Goal: Find specific page/section: Find specific page/section

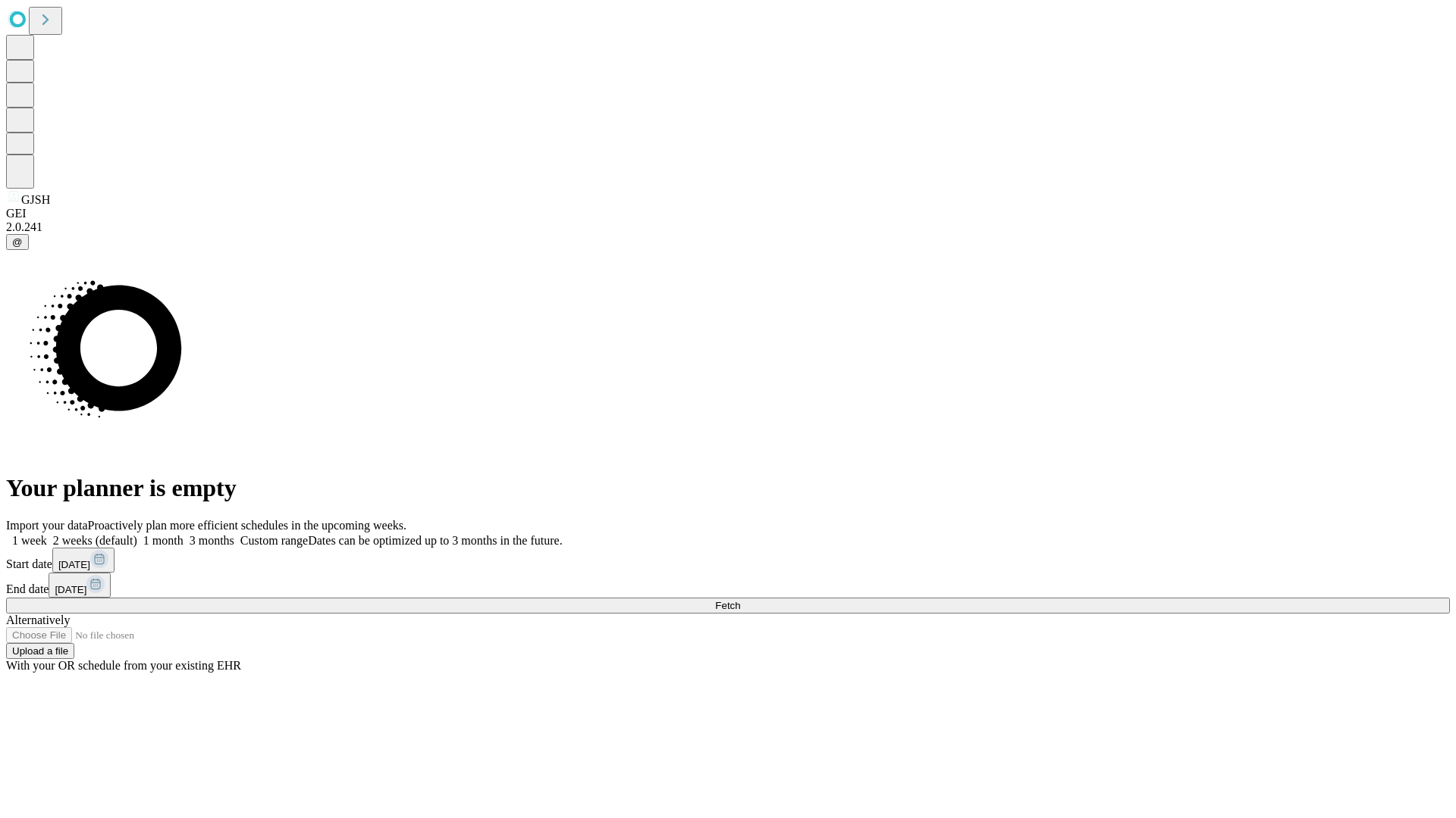
click at [740, 600] on span "Fetch" at bounding box center [728, 606] width 25 height 12
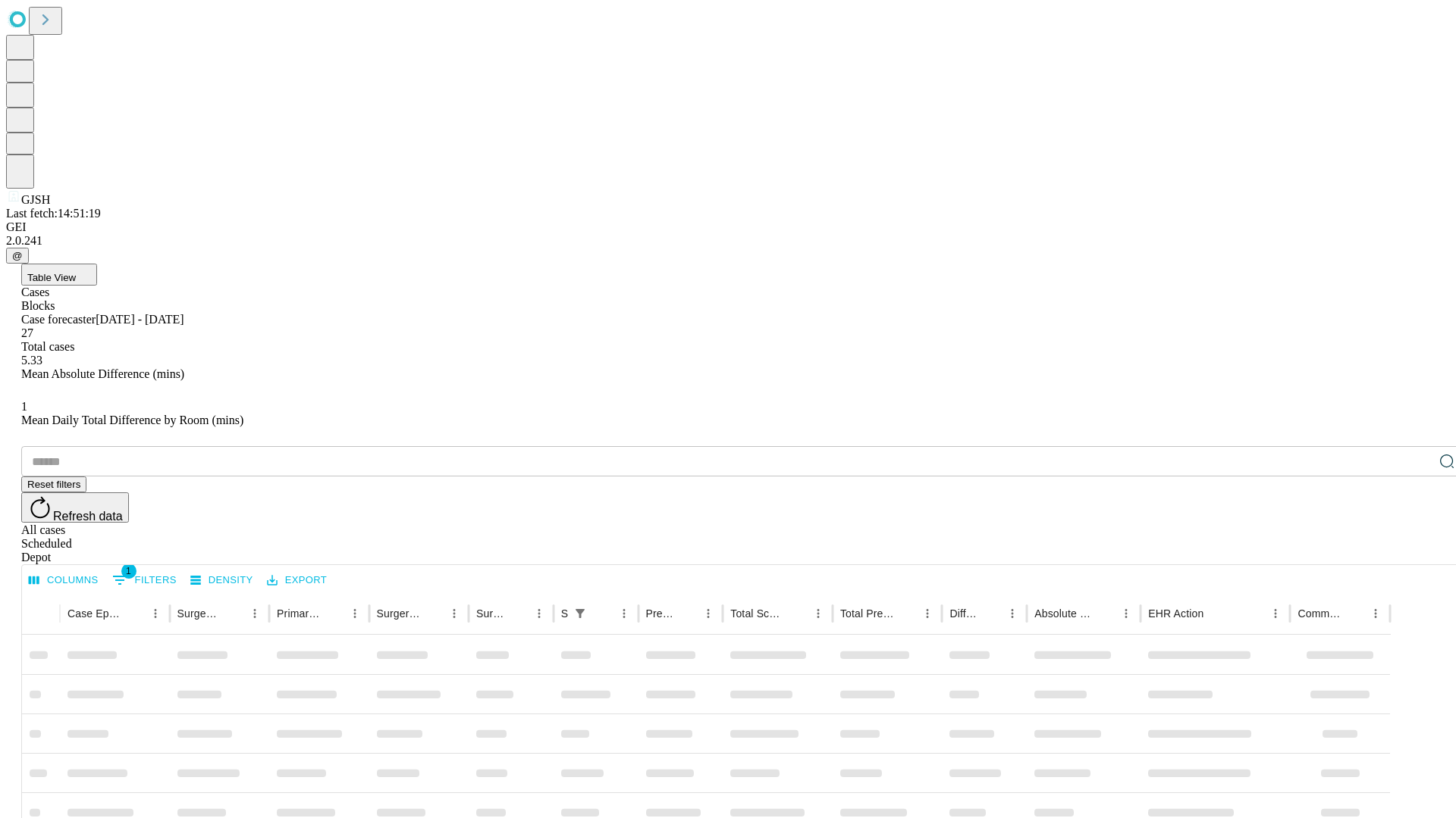
click at [1416, 551] on div "Depot" at bounding box center [743, 557] width 1443 height 13
click at [1293, 524] on div "All cases" at bounding box center [743, 530] width 1443 height 13
